Goal: Navigation & Orientation: Find specific page/section

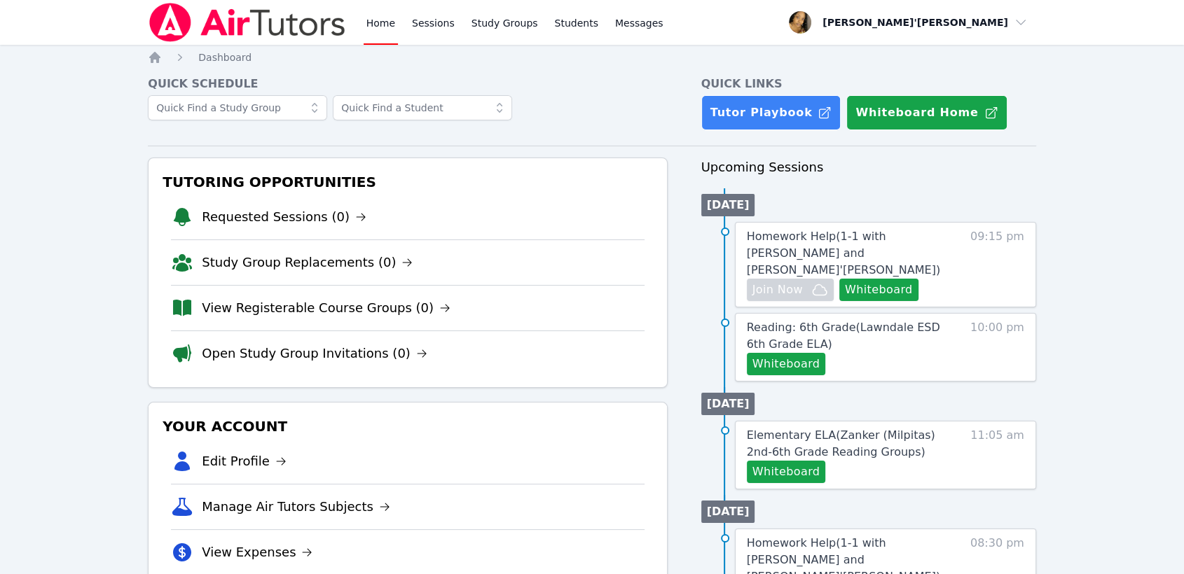
click at [216, 199] on li "Requested Sessions (0)" at bounding box center [407, 217] width 473 height 45
